Goal: Information Seeking & Learning: Find specific fact

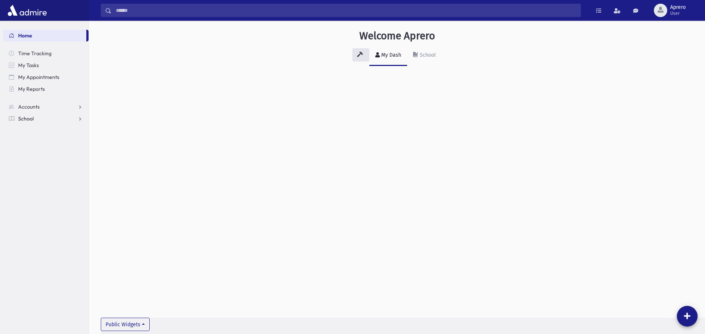
click at [56, 119] on link "School" at bounding box center [46, 119] width 86 height 12
click at [40, 129] on span "Students" at bounding box center [32, 130] width 20 height 7
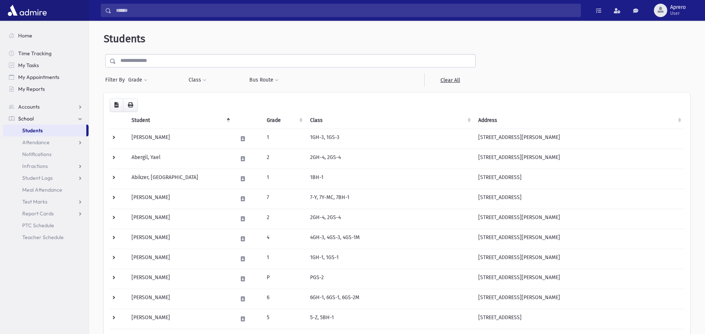
click at [170, 58] on input "text" at bounding box center [295, 60] width 359 height 13
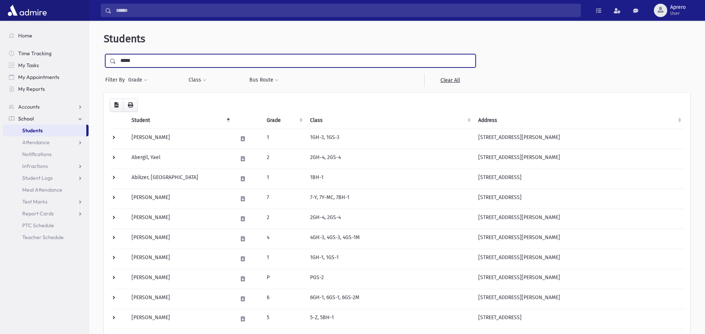
type input "*****"
click at [104, 54] on input "submit" at bounding box center [114, 59] width 21 height 10
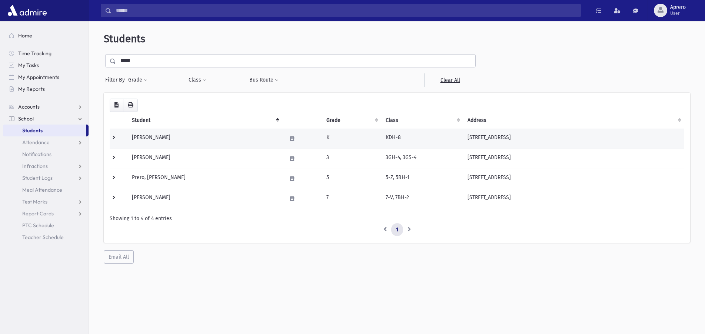
click at [147, 140] on td "Prero, Aaron" at bounding box center [204, 139] width 155 height 20
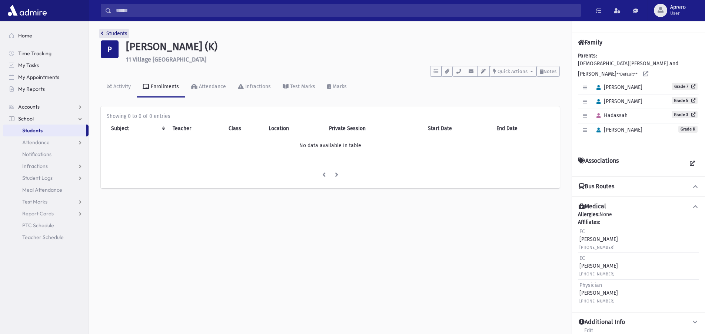
click at [114, 33] on link "Students" at bounding box center [114, 33] width 27 height 6
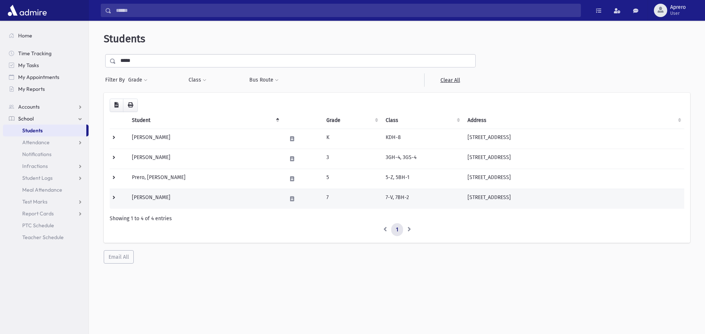
click at [175, 201] on td "[PERSON_NAME]" at bounding box center [204, 199] width 155 height 20
click at [171, 198] on td "Prero, Yosef Shalom" at bounding box center [204, 199] width 155 height 20
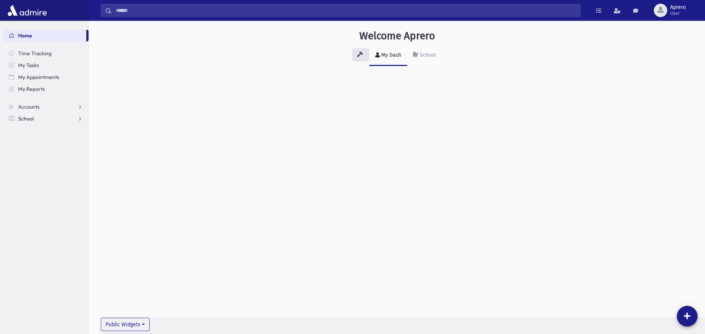
click at [29, 116] on span "School" at bounding box center [26, 118] width 16 height 7
click at [30, 129] on span "Students" at bounding box center [32, 130] width 20 height 7
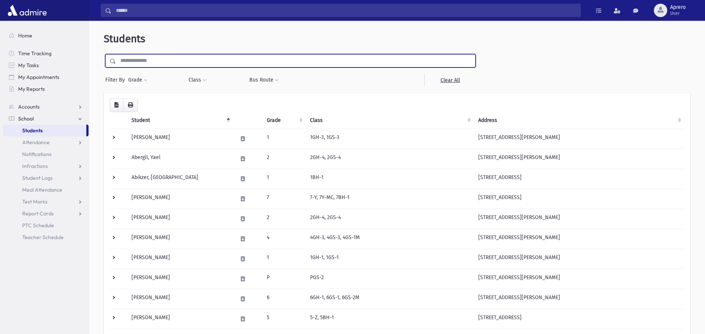
click at [170, 59] on input "text" at bounding box center [295, 60] width 359 height 13
type input "********"
click at [104, 54] on input "submit" at bounding box center [114, 59] width 21 height 10
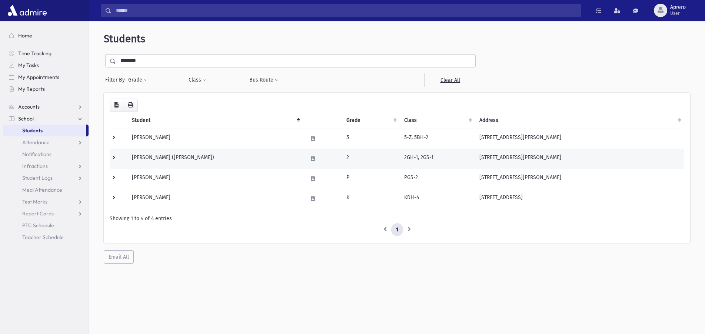
click at [162, 157] on td "[PERSON_NAME] ([PERSON_NAME])" at bounding box center [215, 159] width 176 height 20
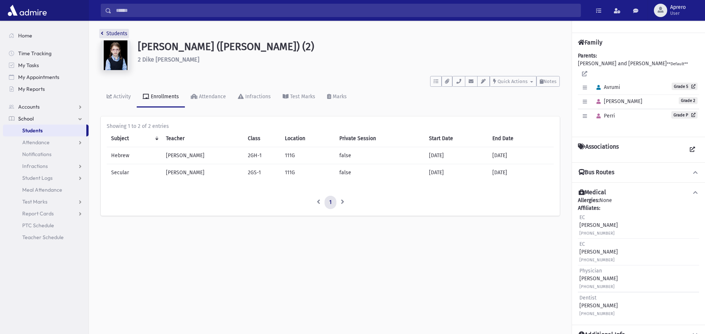
click at [119, 32] on link "Students" at bounding box center [114, 33] width 27 height 6
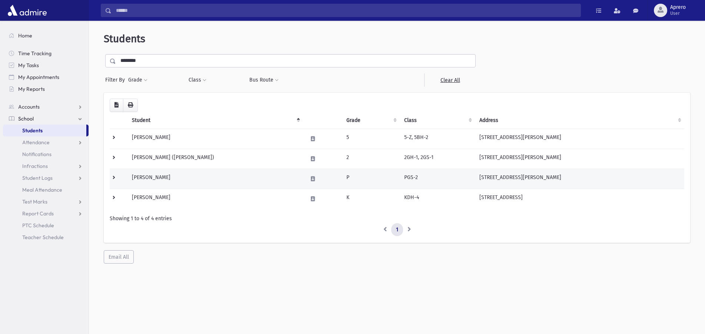
click at [163, 176] on td "Ginsberg, Perri" at bounding box center [215, 179] width 176 height 20
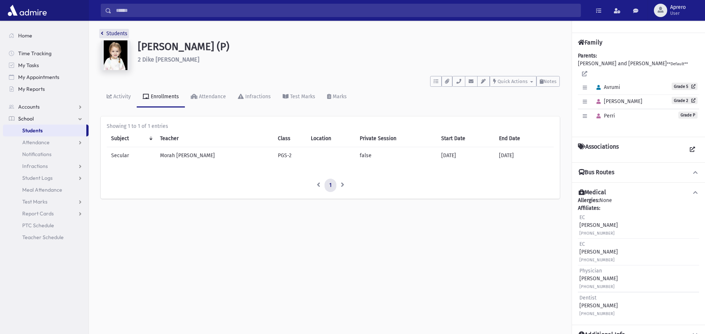
click at [123, 33] on link "Students" at bounding box center [114, 33] width 27 height 6
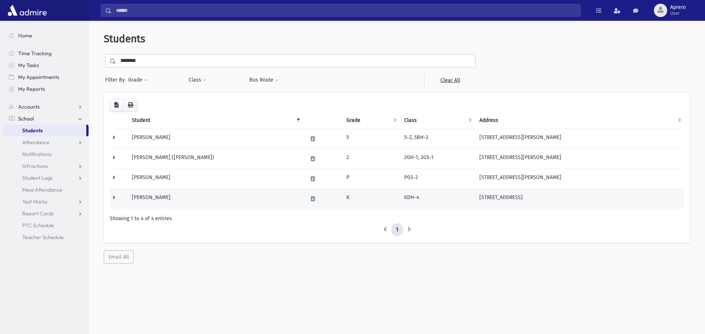
click at [162, 197] on td "[PERSON_NAME]" at bounding box center [215, 199] width 176 height 20
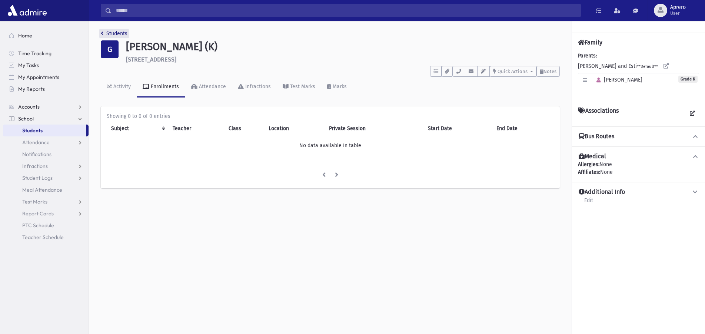
click at [110, 32] on link "Students" at bounding box center [114, 33] width 27 height 6
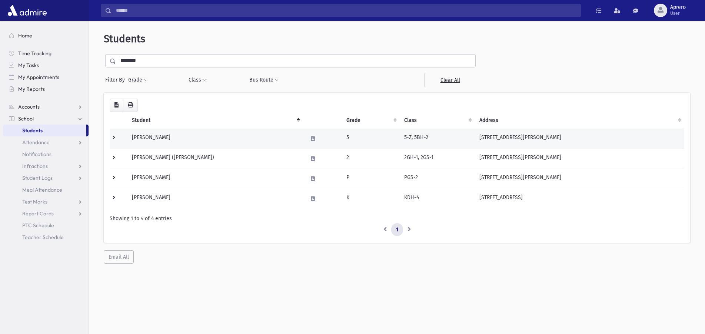
click at [156, 134] on td "Ginsberg, Avrumi" at bounding box center [215, 139] width 176 height 20
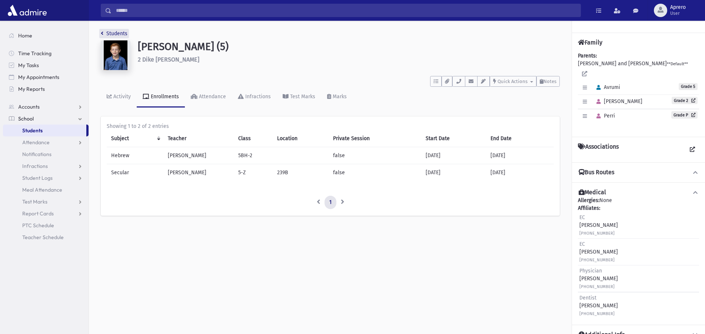
click at [112, 32] on link "Students" at bounding box center [114, 33] width 27 height 6
